Goal: Contribute content

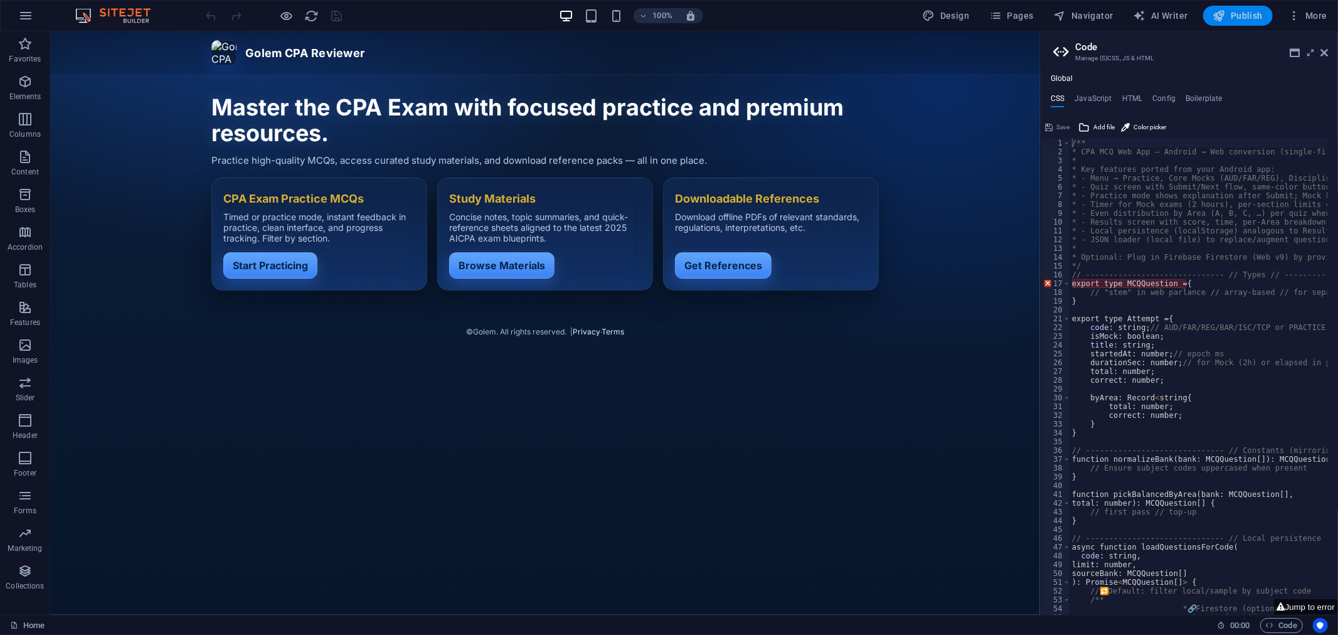
click at [1223, 11] on icon "button" at bounding box center [1219, 15] width 13 height 13
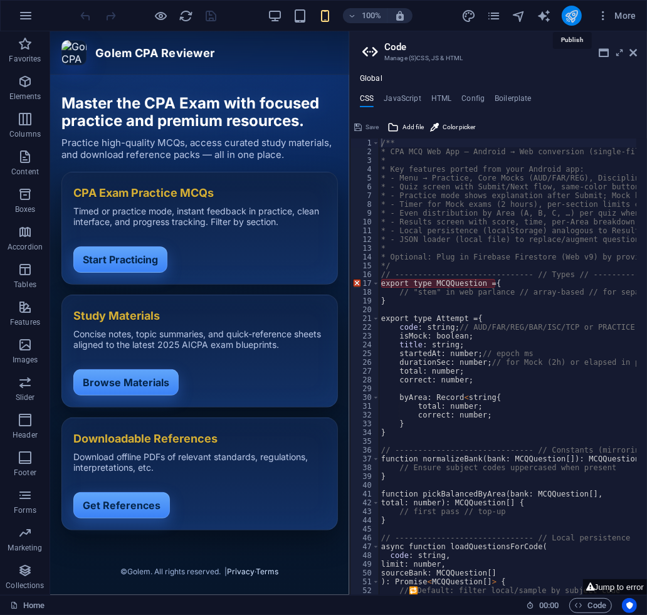
click at [576, 11] on icon "publish" at bounding box center [571, 16] width 14 height 14
